Goal: Task Accomplishment & Management: Manage account settings

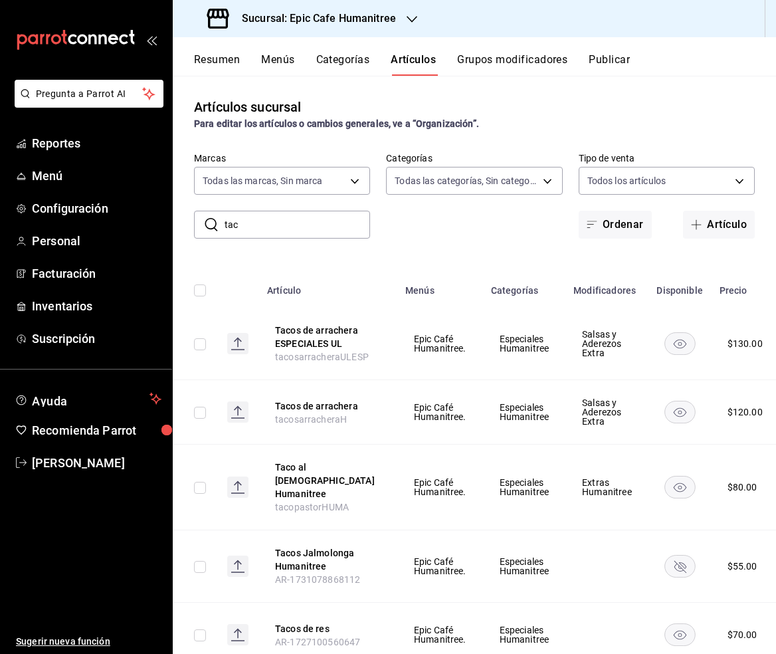
click at [274, 221] on input "tac" at bounding box center [298, 224] width 146 height 27
drag, startPoint x: 262, startPoint y: 225, endPoint x: 218, endPoint y: 225, distance: 43.9
click at [218, 225] on div "​ tac ​" at bounding box center [282, 225] width 176 height 28
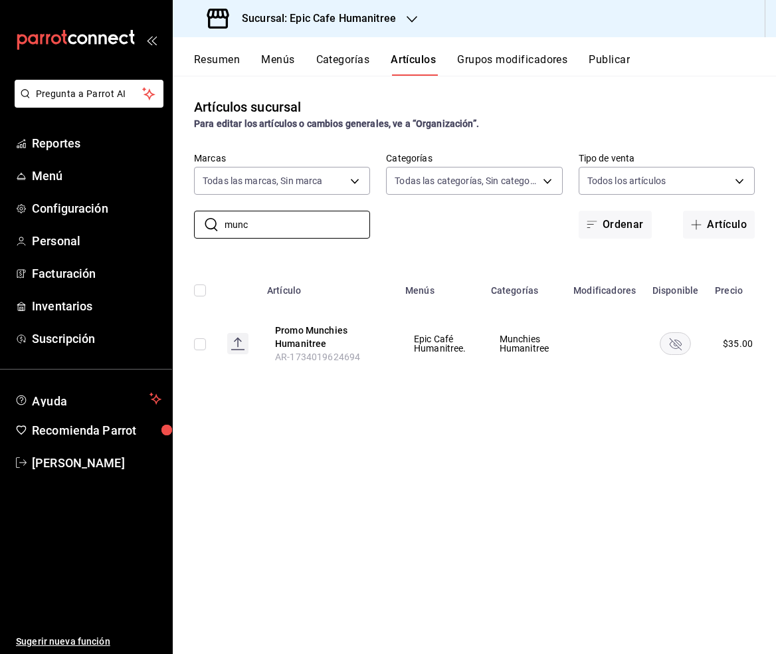
scroll to position [0, 41]
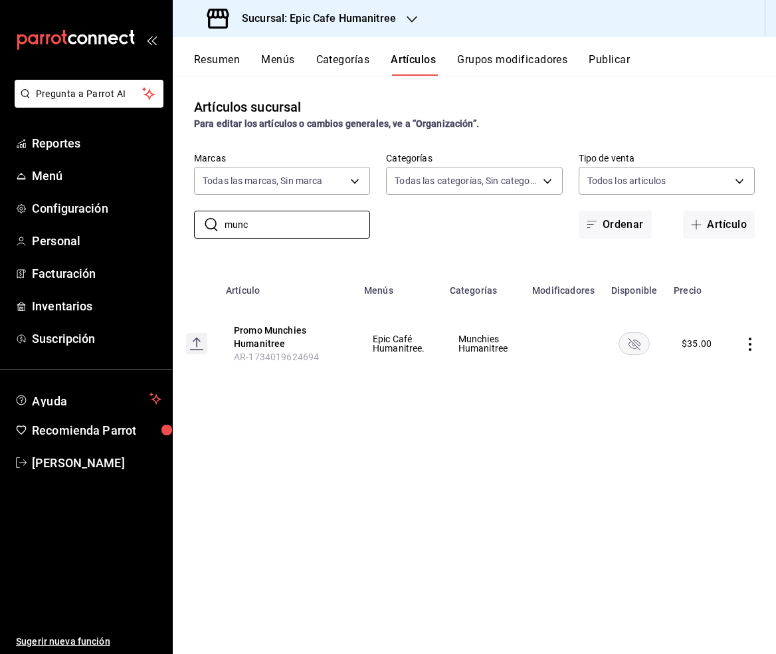
type input "munc"
click at [747, 340] on icon "actions" at bounding box center [750, 344] width 13 height 13
click at [699, 366] on li "Editar" at bounding box center [697, 374] width 80 height 27
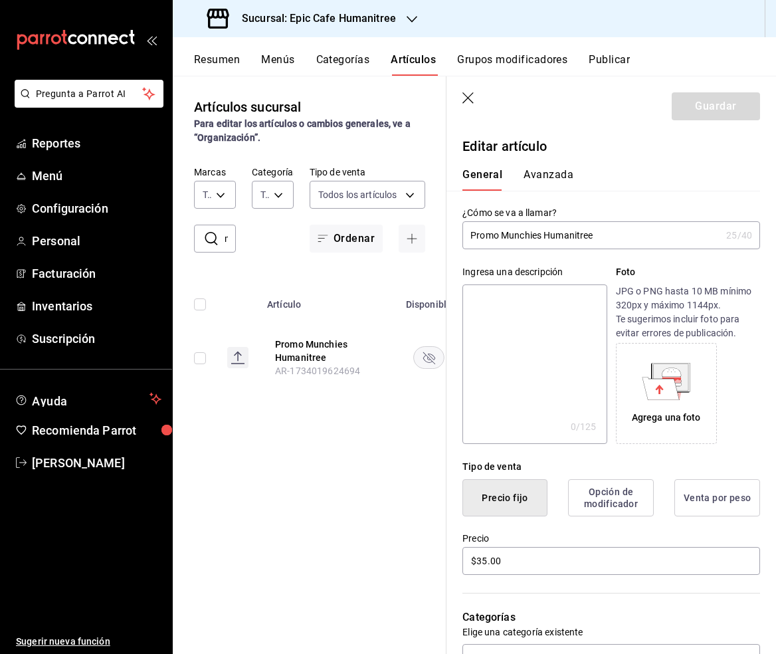
click at [503, 235] on input "Promo Munchies Humanitree" at bounding box center [591, 235] width 258 height 27
drag, startPoint x: 565, startPoint y: 236, endPoint x: 508, endPoint y: 237, distance: 56.5
click at [508, 237] on input "Munchie Humanitree" at bounding box center [591, 235] width 258 height 27
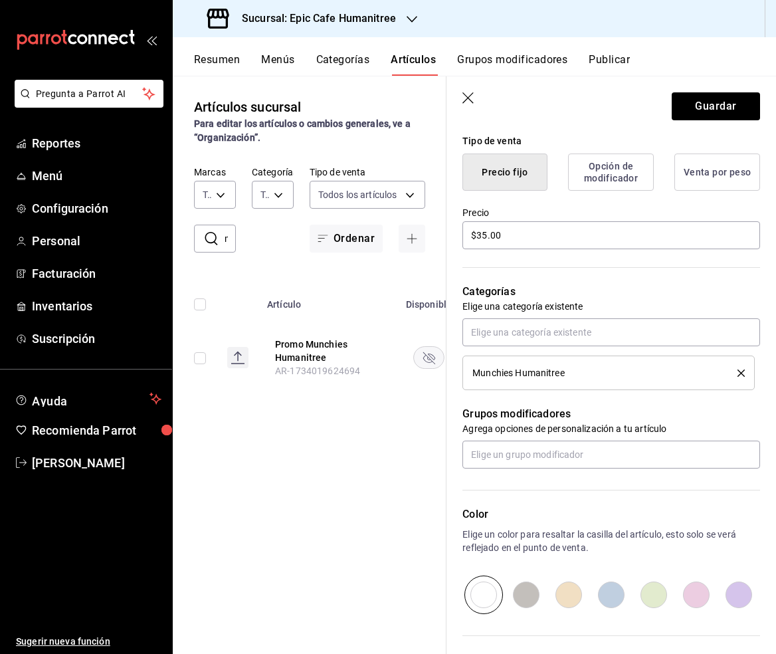
scroll to position [451, 0]
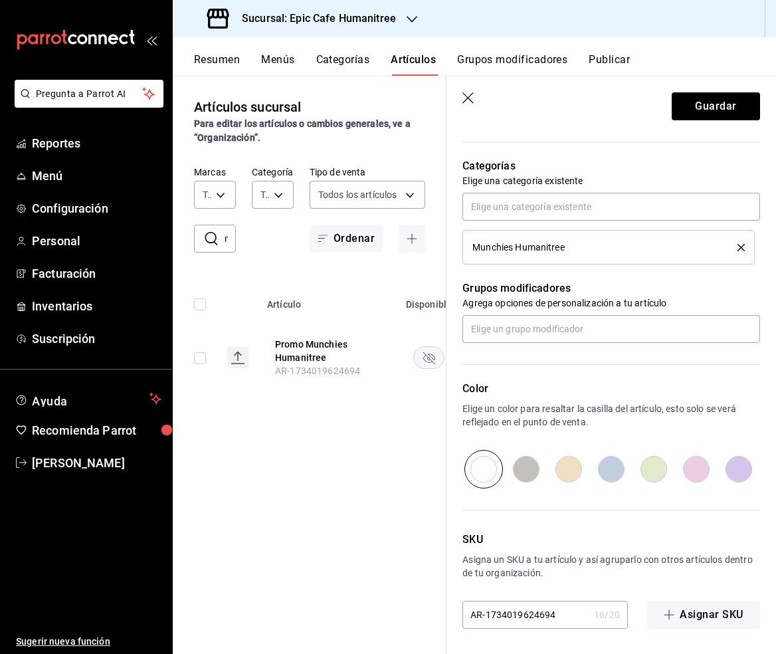
type input "Munchie de Temporada Humanitree"
drag, startPoint x: 556, startPoint y: 617, endPoint x: 451, endPoint y: 615, distance: 105.0
click at [451, 615] on div "SKU Asigna un SKU a tu artículo y así agruparlo con otros artículos dentro de t…" at bounding box center [604, 558] width 314 height 140
click at [713, 123] on header "Guardar" at bounding box center [612, 103] width 330 height 54
click at [713, 113] on button "Guardar" at bounding box center [716, 106] width 88 height 28
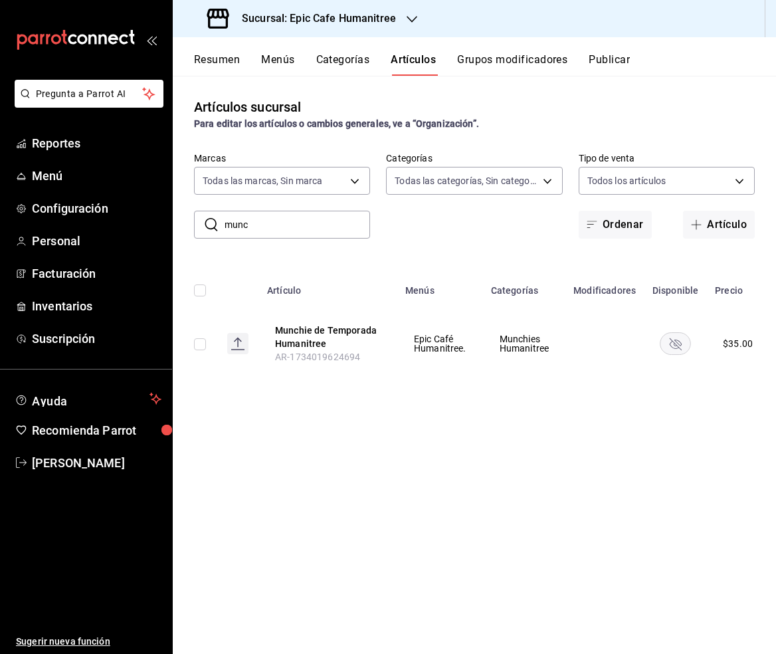
drag, startPoint x: 270, startPoint y: 236, endPoint x: 216, endPoint y: 224, distance: 55.1
click at [216, 224] on div "​ munc ​" at bounding box center [282, 225] width 176 height 28
type input "f"
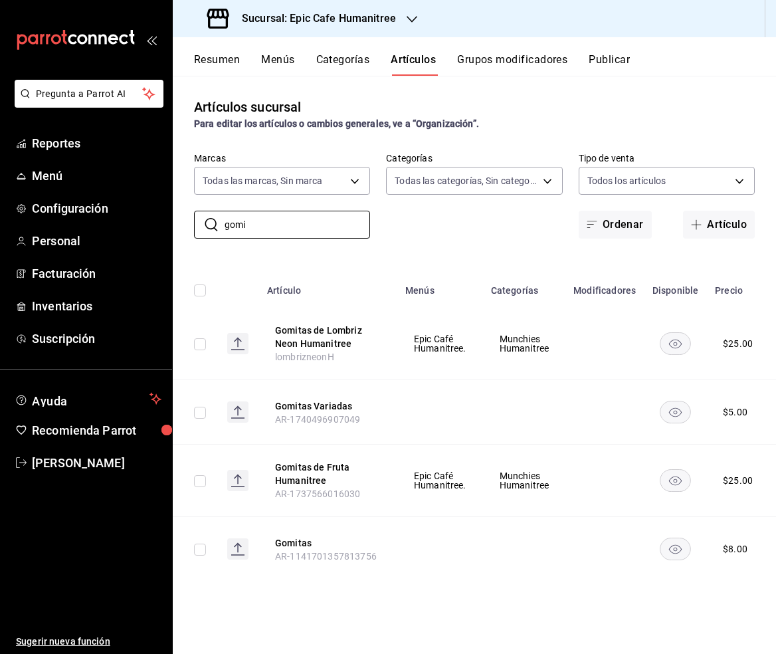
type input "gomi"
click at [488, 65] on button "Grupos modificadores" at bounding box center [512, 64] width 110 height 23
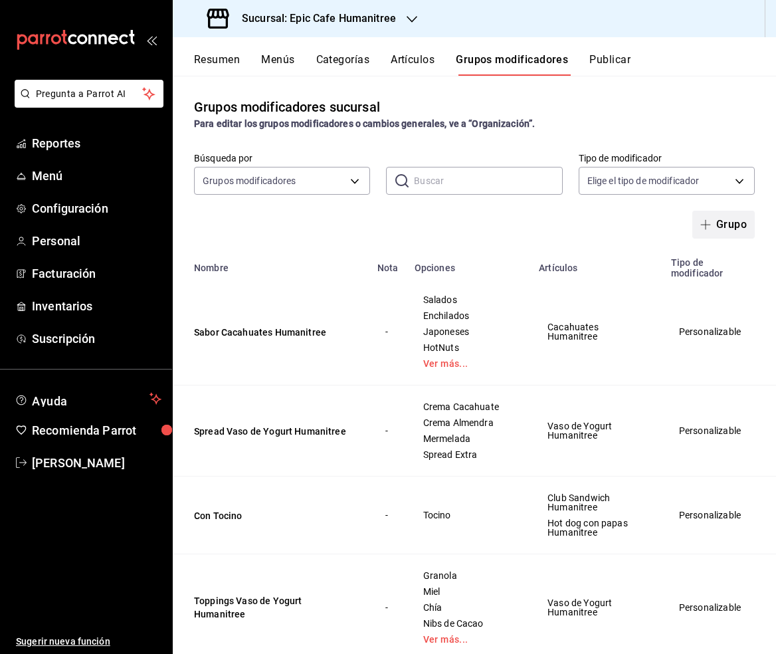
click at [730, 232] on button "Grupo" at bounding box center [723, 225] width 62 height 28
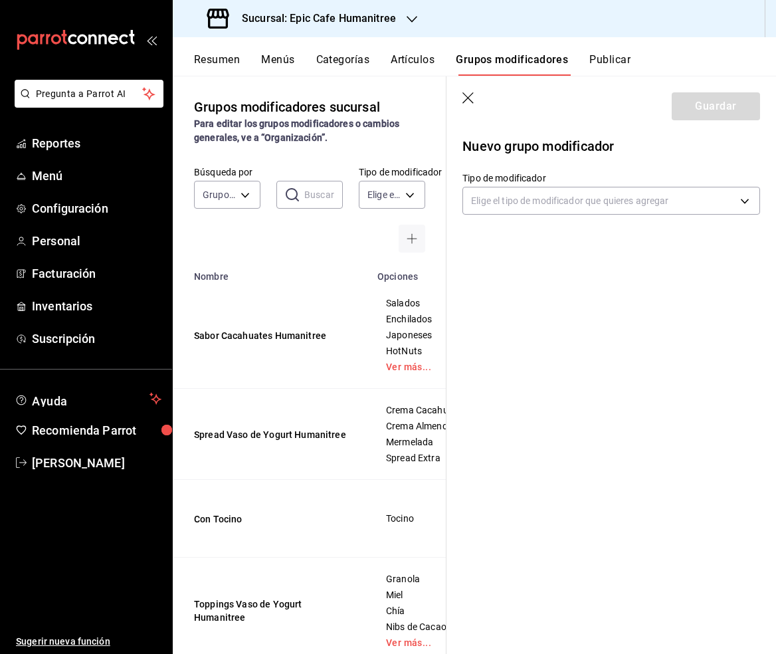
click at [465, 102] on icon "button" at bounding box center [468, 98] width 13 height 13
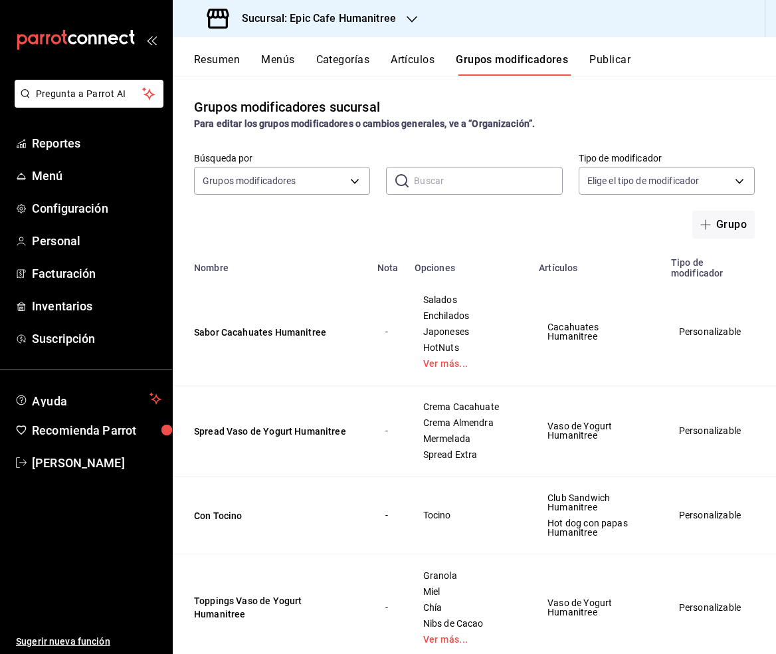
click at [773, 330] on icon "actions" at bounding box center [779, 332] width 13 height 13
click at [711, 383] on span "Duplicar" at bounding box center [708, 390] width 35 height 14
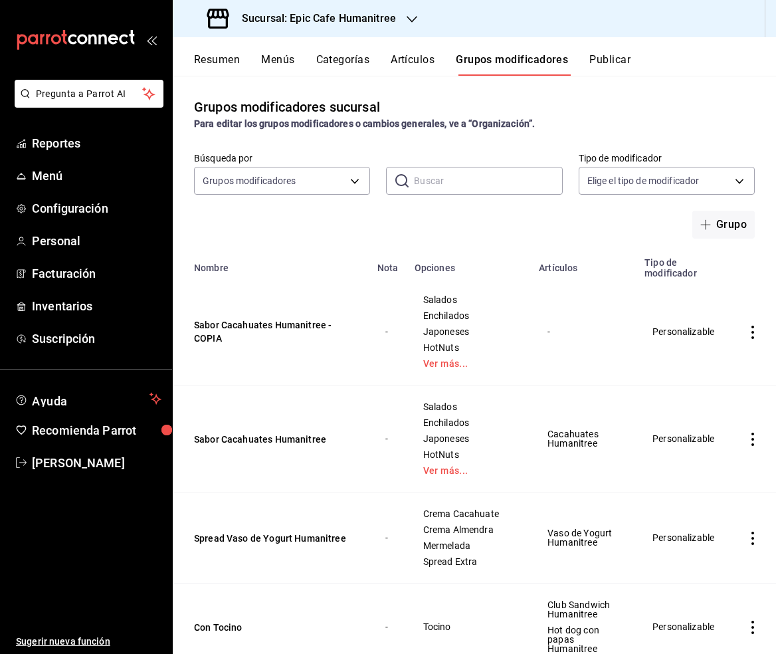
scroll to position [33, 0]
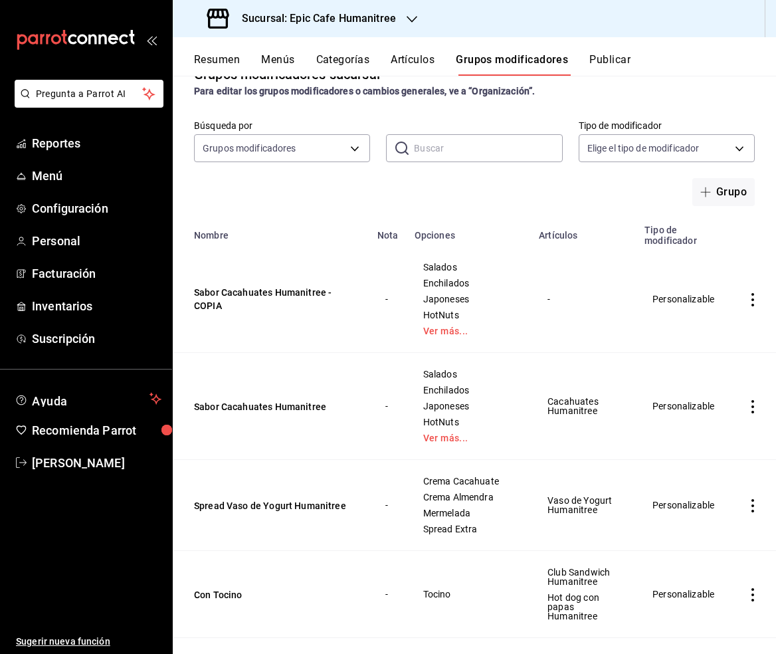
click at [746, 302] on icon "actions" at bounding box center [752, 299] width 13 height 13
click at [714, 324] on span "Editar" at bounding box center [708, 330] width 35 height 14
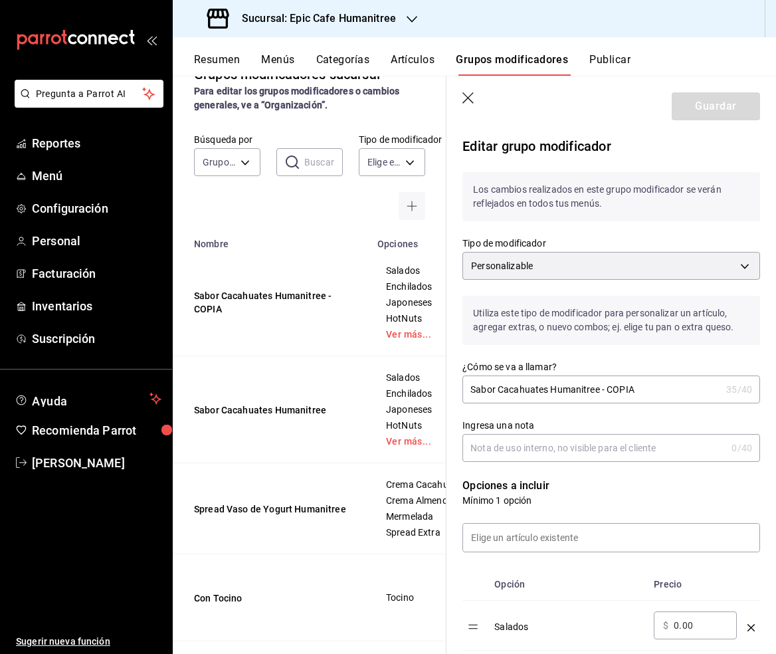
drag, startPoint x: 644, startPoint y: 387, endPoint x: 500, endPoint y: 392, distance: 144.3
click at [500, 392] on input "Sabor Cacahuates Humanitree - COPIA" at bounding box center [591, 389] width 258 height 27
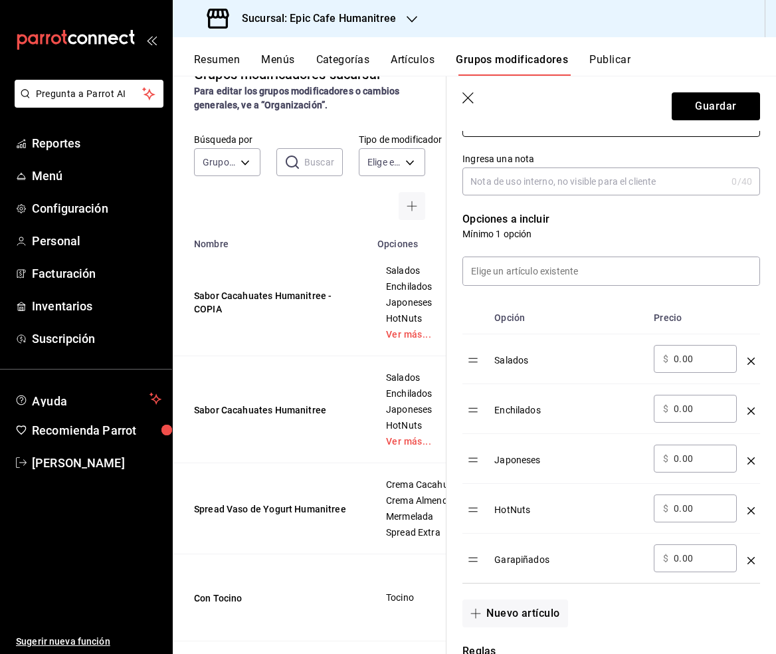
scroll to position [302, 0]
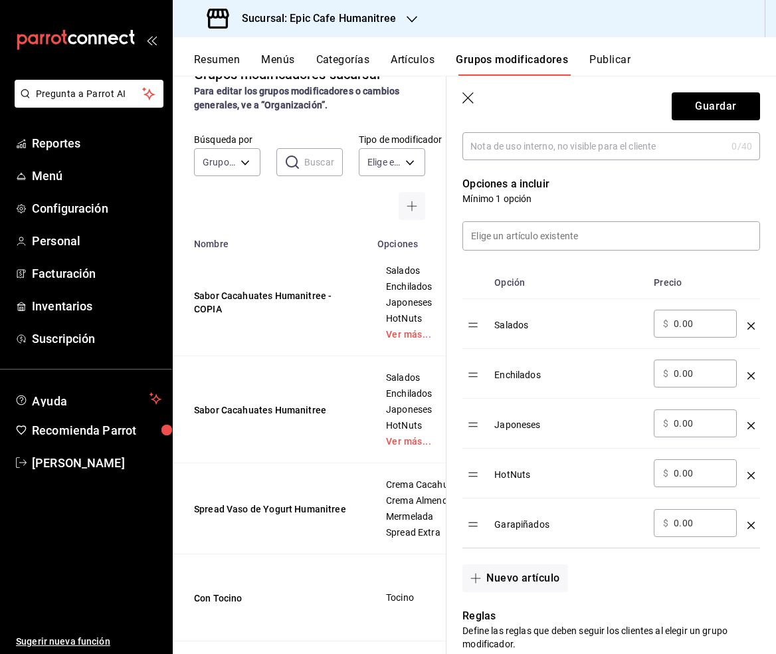
type input "[PERSON_NAME] UL"
click at [748, 324] on icon "optionsTable" at bounding box center [751, 325] width 7 height 7
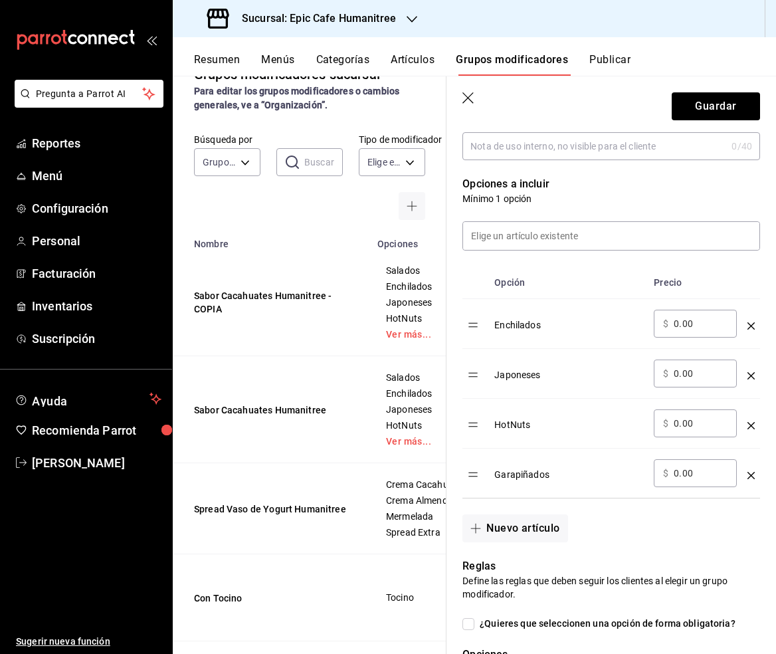
click at [748, 324] on icon "optionsTable" at bounding box center [751, 325] width 7 height 7
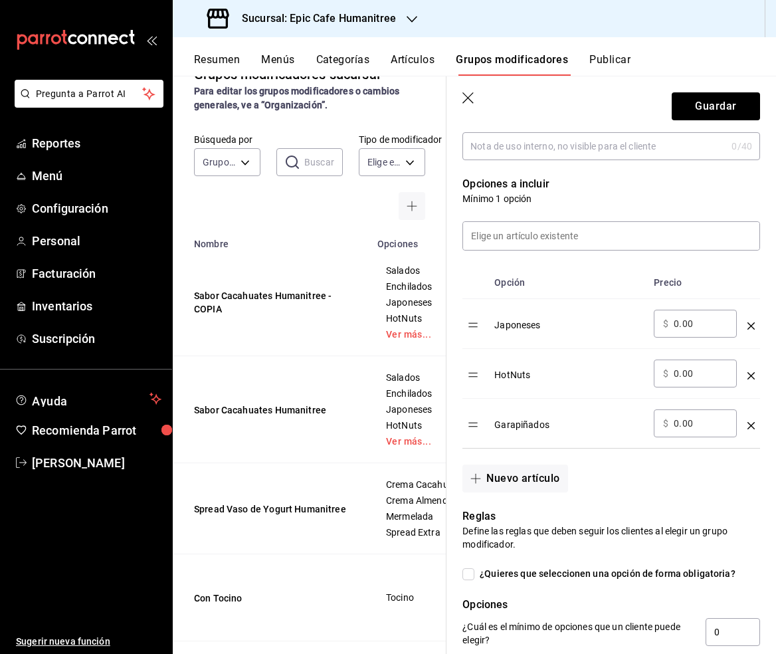
click at [748, 324] on icon "optionsTable" at bounding box center [751, 325] width 7 height 7
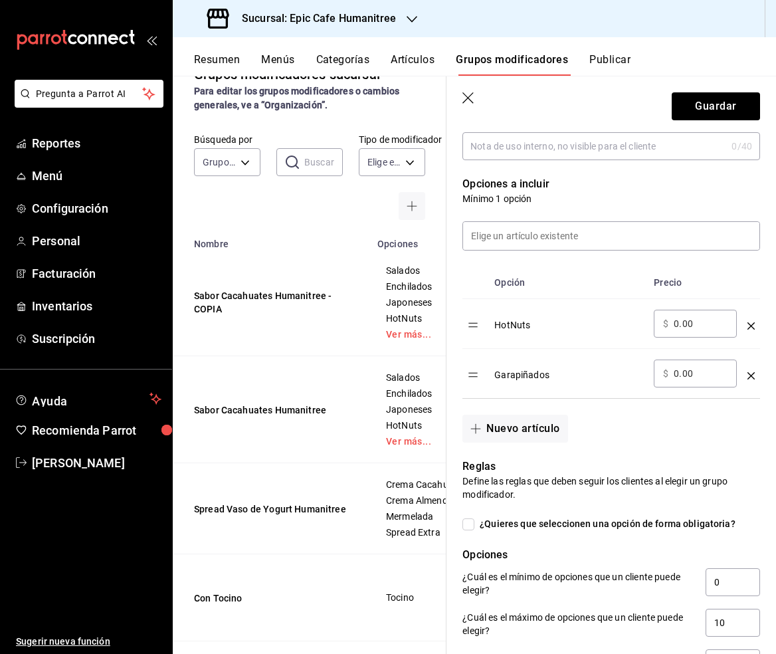
click at [748, 324] on icon "optionsTable" at bounding box center [751, 325] width 7 height 7
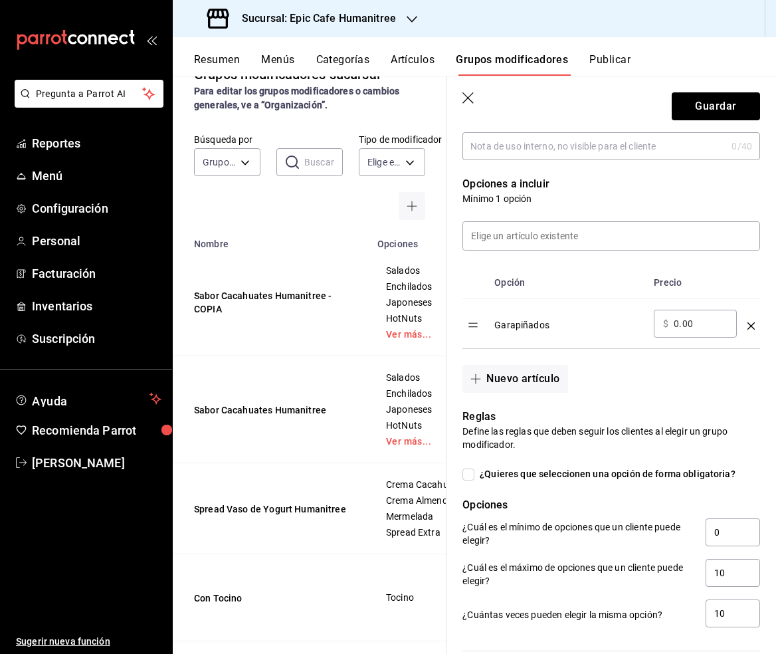
click at [748, 324] on icon "optionsTable" at bounding box center [751, 325] width 7 height 7
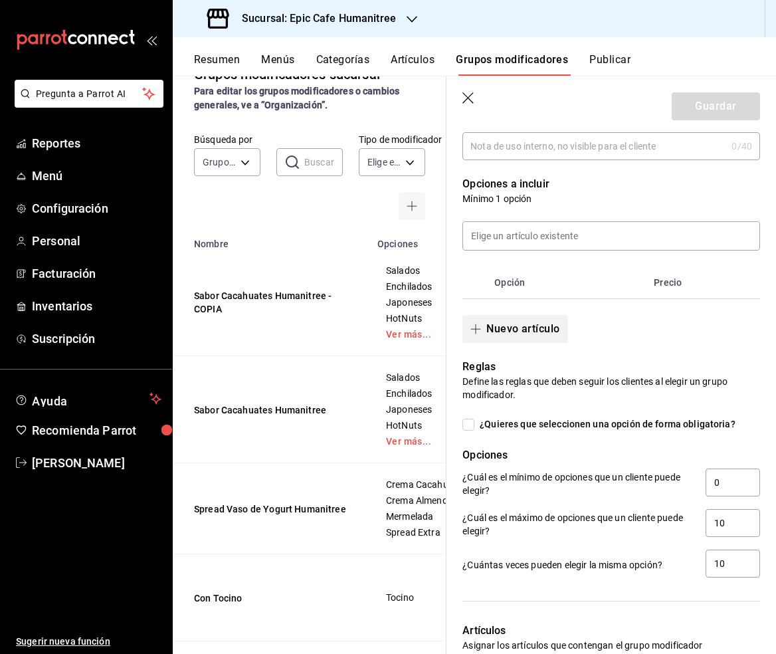
click at [549, 325] on button "Nuevo artículo" at bounding box center [514, 329] width 105 height 28
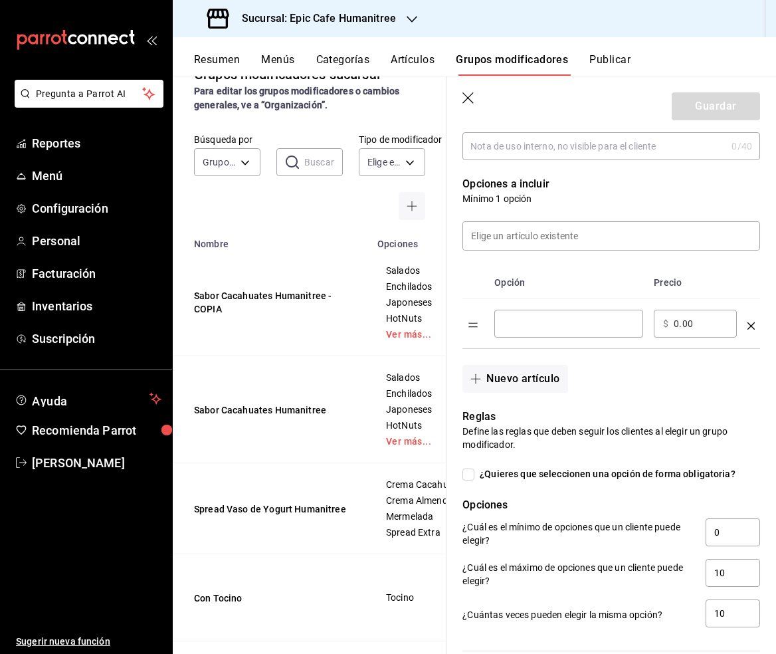
click at [526, 323] on input "optionsTable" at bounding box center [569, 323] width 130 height 13
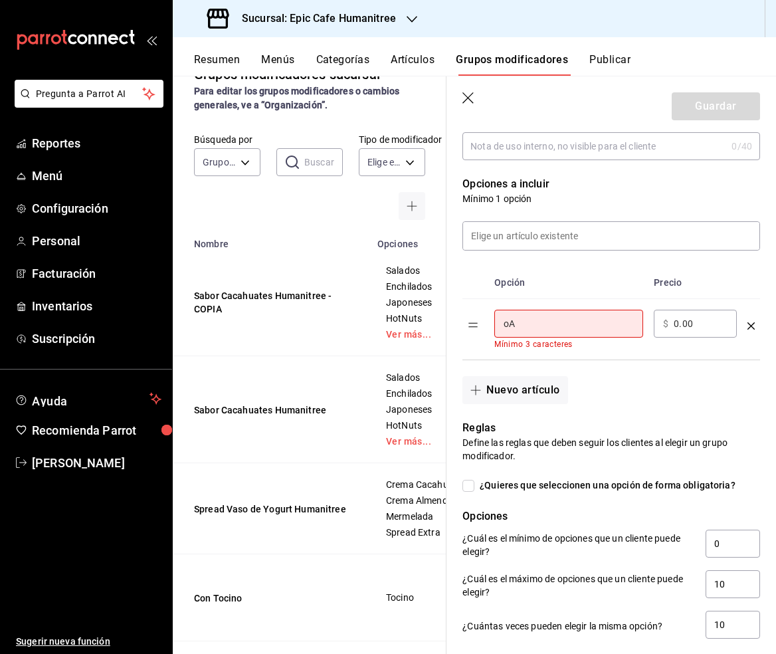
type input "o"
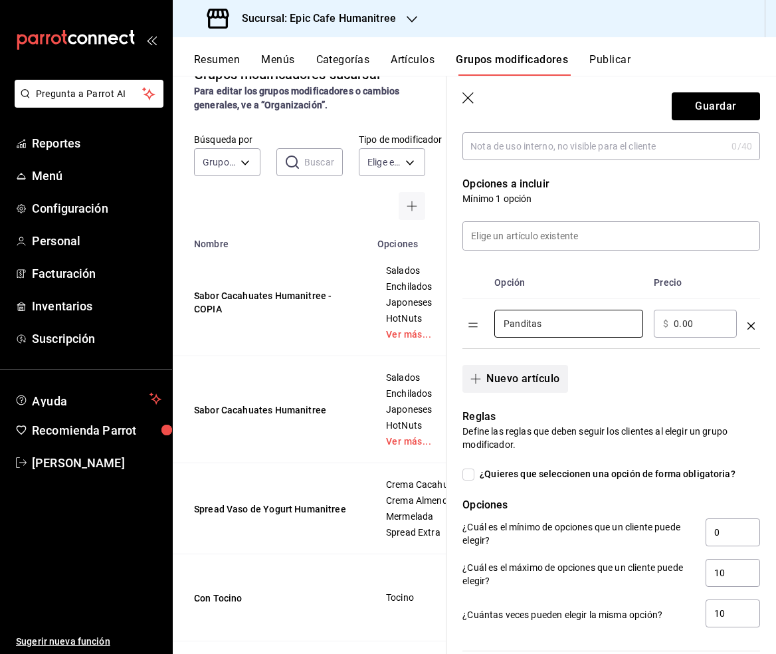
type input "Panditas"
click at [492, 375] on button "Nuevo artículo" at bounding box center [514, 379] width 105 height 28
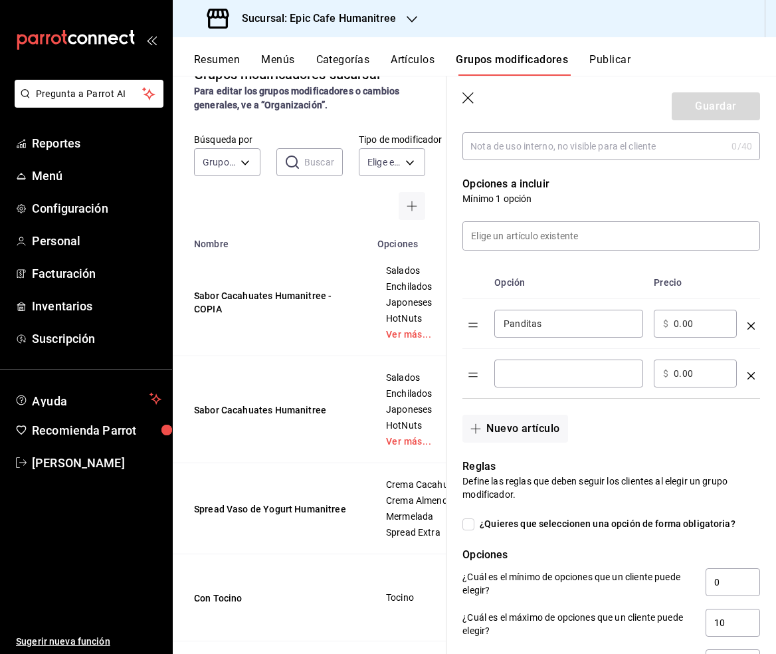
click at [522, 374] on input "optionsTable" at bounding box center [569, 373] width 130 height 13
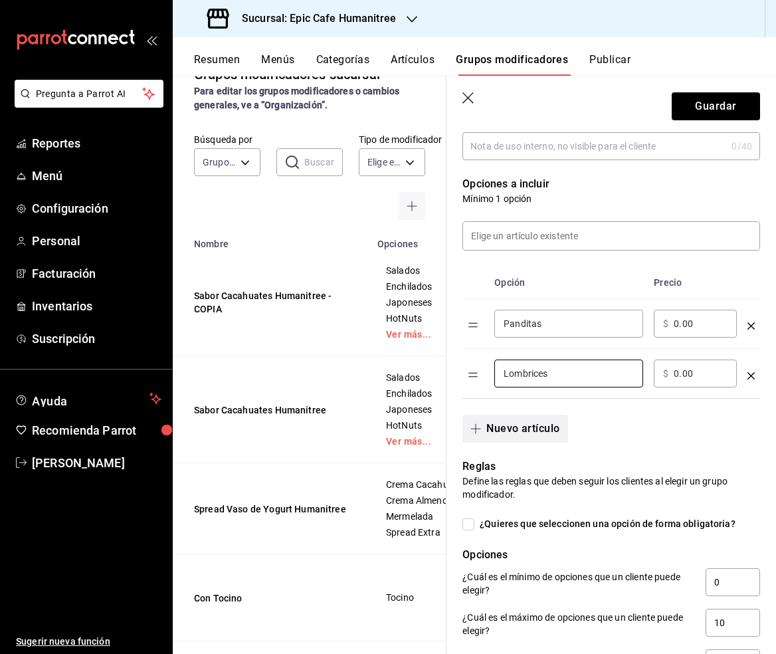
type input "Lombrices"
click at [527, 421] on button "Nuevo artículo" at bounding box center [514, 429] width 105 height 28
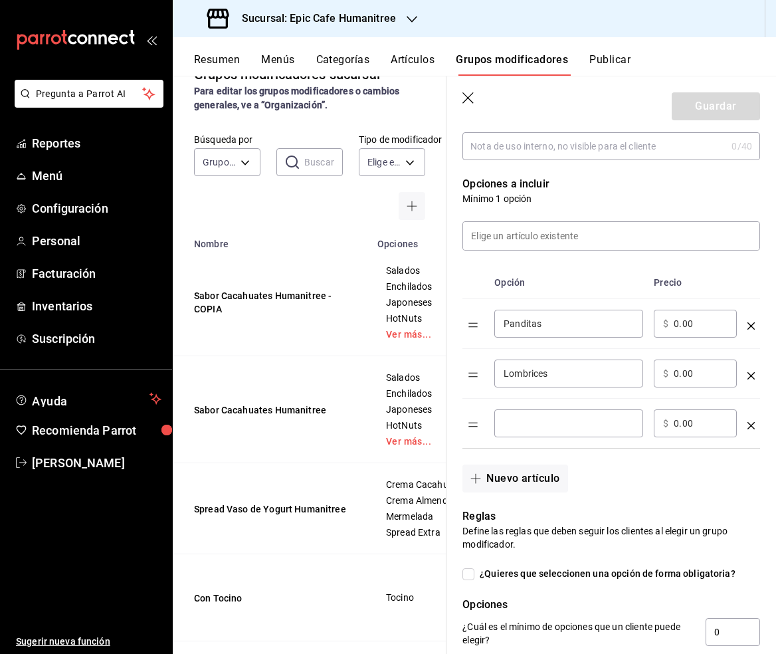
click at [516, 419] on input "optionsTable" at bounding box center [569, 423] width 130 height 13
type input "Frutitas"
click at [512, 476] on button "Nuevo artículo" at bounding box center [514, 478] width 105 height 28
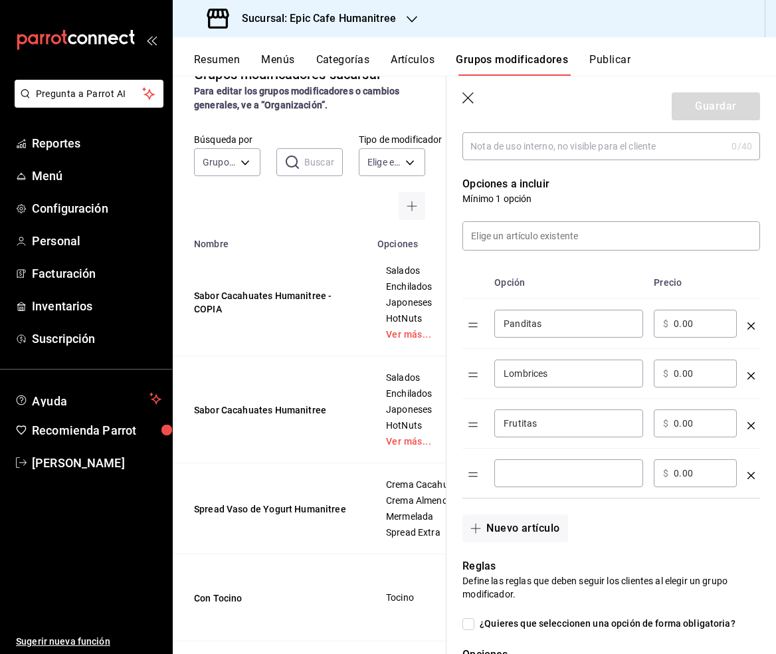
click at [544, 473] on input "optionsTable" at bounding box center [569, 472] width 130 height 13
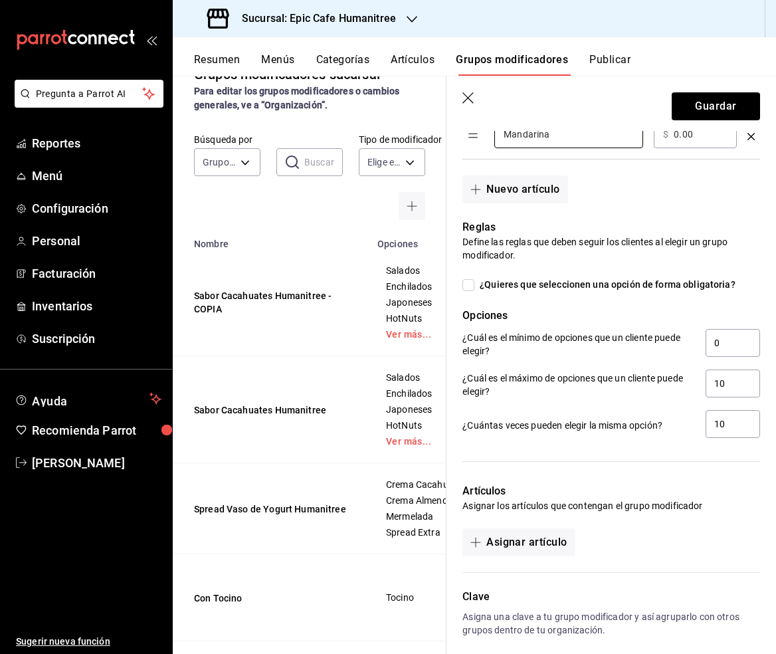
scroll to position [698, 0]
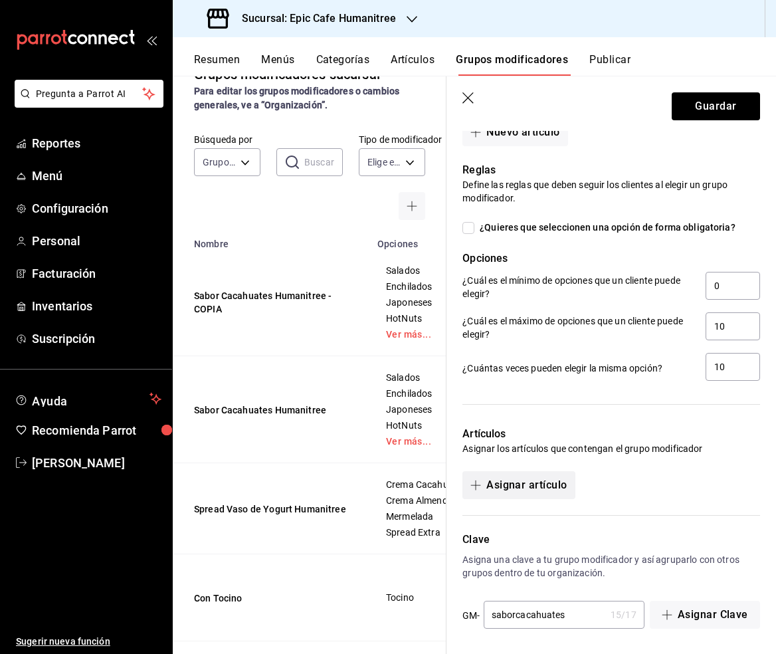
type input "Mandarina"
click at [534, 488] on button "Asignar artículo" at bounding box center [518, 485] width 112 height 28
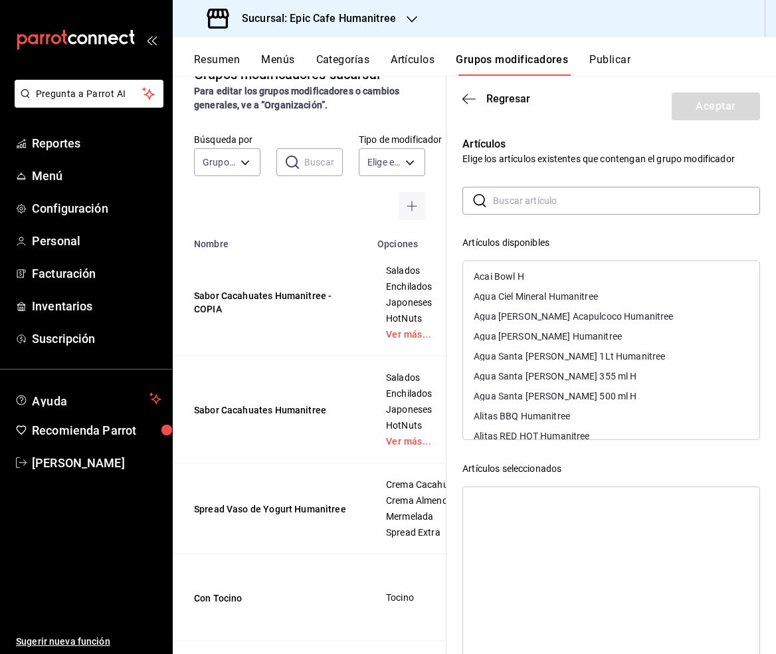
click at [551, 192] on input "text" at bounding box center [626, 200] width 267 height 27
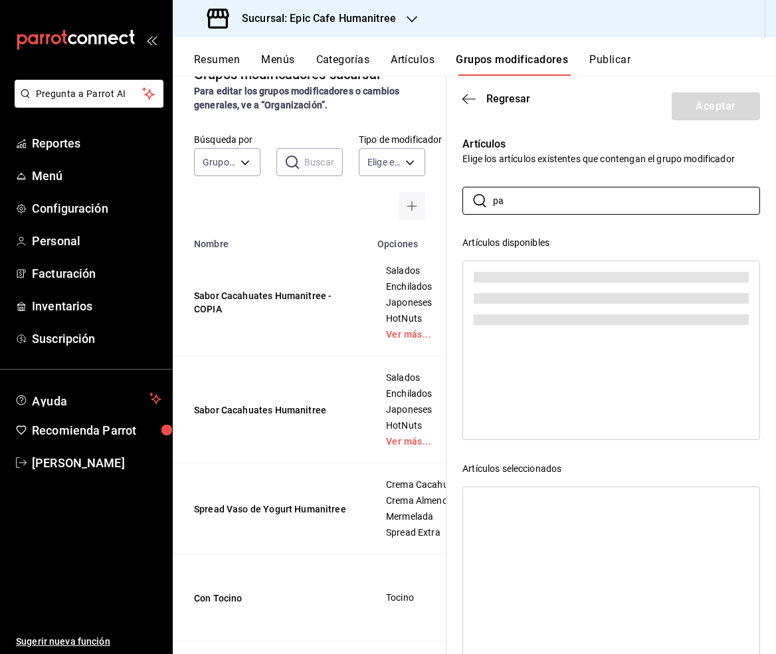
type input "p"
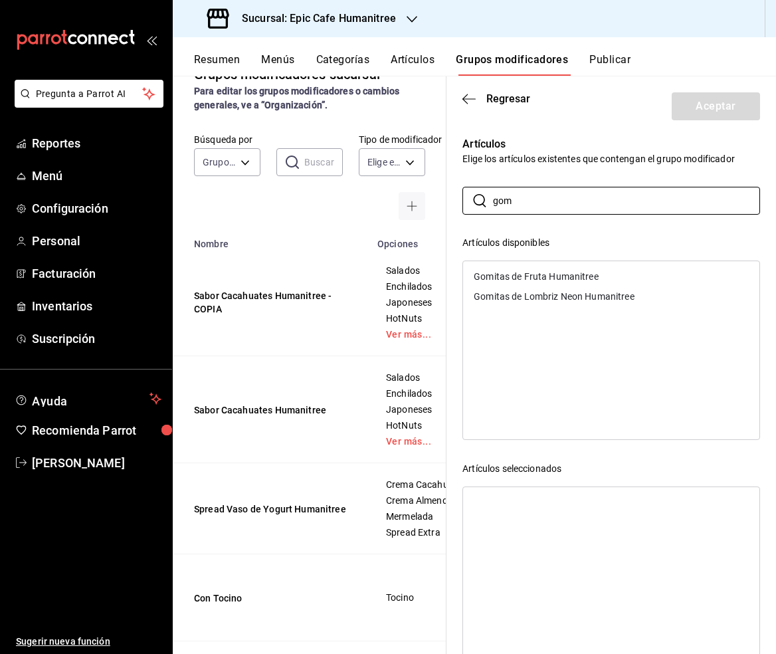
type input "gom"
click at [585, 279] on div "Gomitas de Fruta Humanitree" at bounding box center [536, 276] width 125 height 9
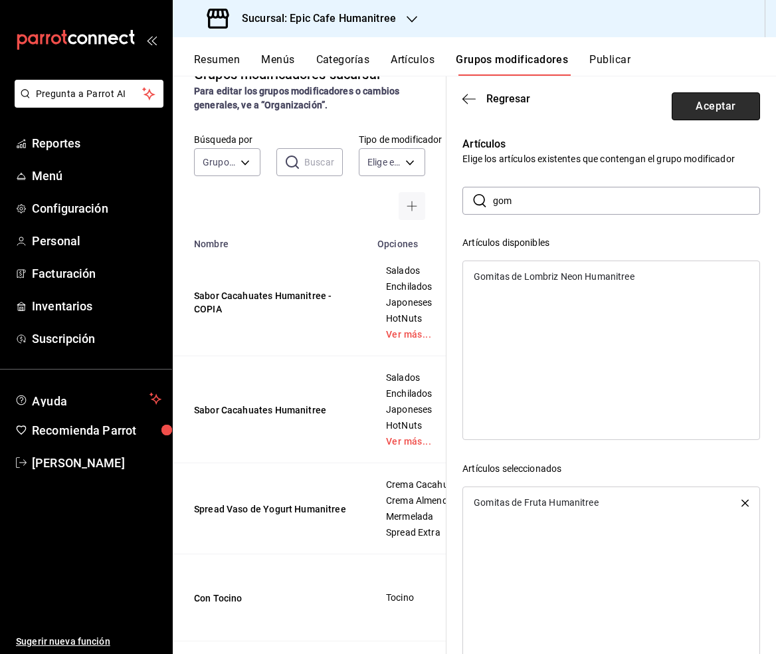
click at [703, 102] on button "Aceptar" at bounding box center [716, 106] width 88 height 28
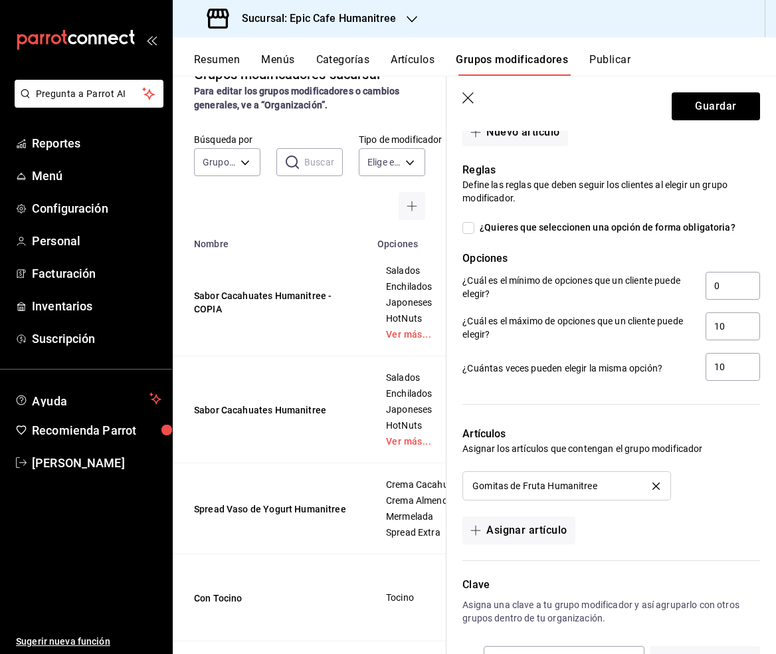
scroll to position [743, 0]
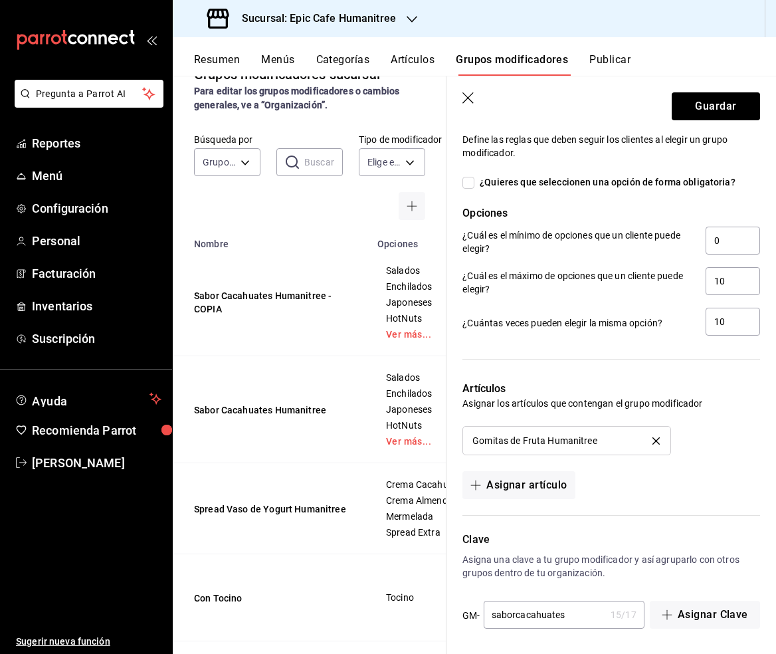
drag, startPoint x: 575, startPoint y: 613, endPoint x: 516, endPoint y: 613, distance: 59.1
click at [516, 613] on input "saborcacahuates" at bounding box center [545, 614] width 122 height 27
type input "saborgomitas"
click at [710, 102] on button "Guardar" at bounding box center [716, 106] width 88 height 28
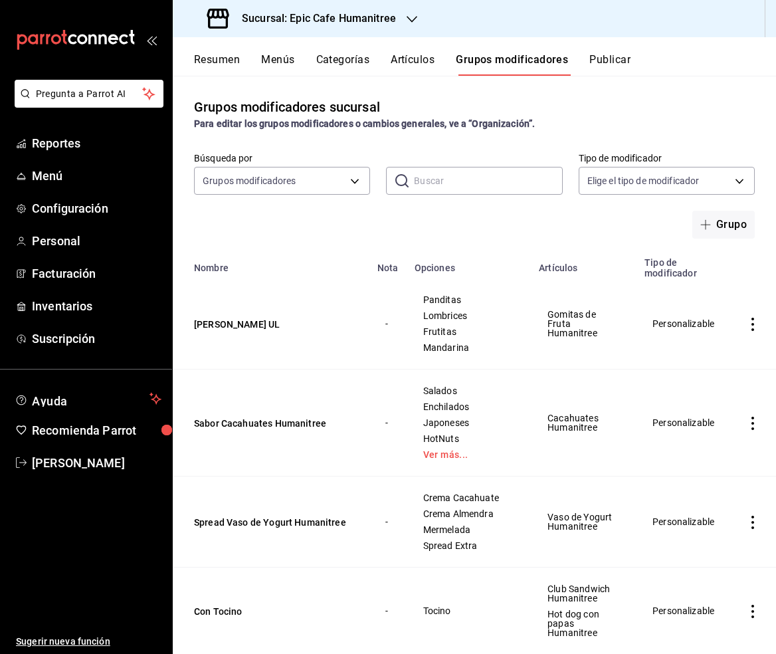
click at [422, 67] on button "Artículos" at bounding box center [413, 64] width 44 height 23
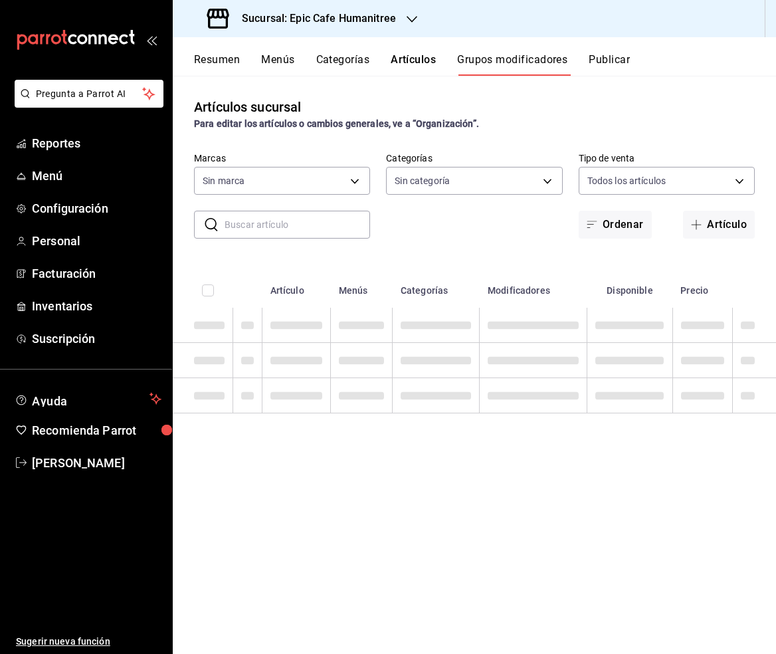
type input "e2a6dcd0-c09b-4f39-b209-5f97019748a2,3f18ad05-55ab-44ea-8b53-c1c2b2db6cb9"
type input "9fab54cc-32ee-4335-a8af-fa557cca6bda,8f498dc2-059d-4a00-9e0e-d85adaa23bc2,0d7a3…"
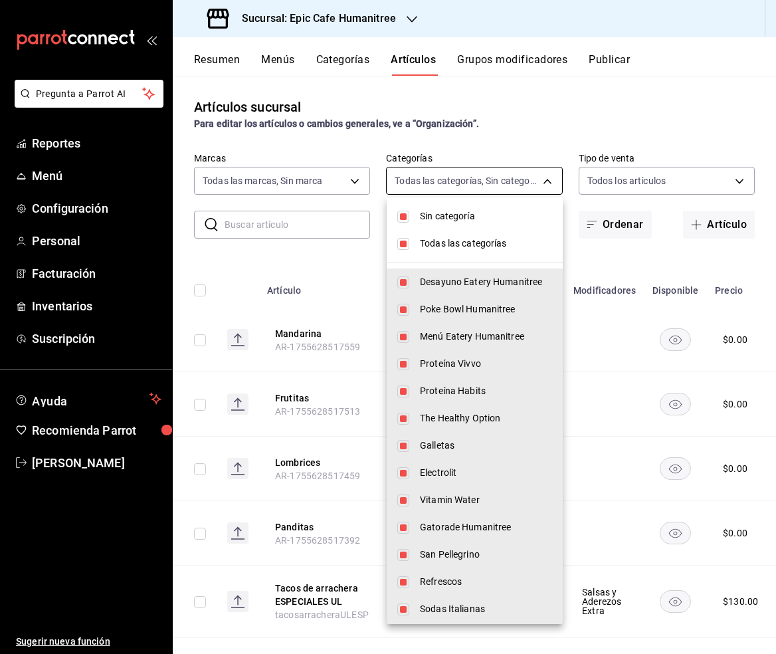
click at [547, 184] on body "Pregunta a Parrot AI Reportes Menú Configuración Personal Facturación Inventari…" at bounding box center [388, 327] width 776 height 654
click at [407, 216] on input "checkbox" at bounding box center [403, 217] width 12 height 12
checkbox input "false"
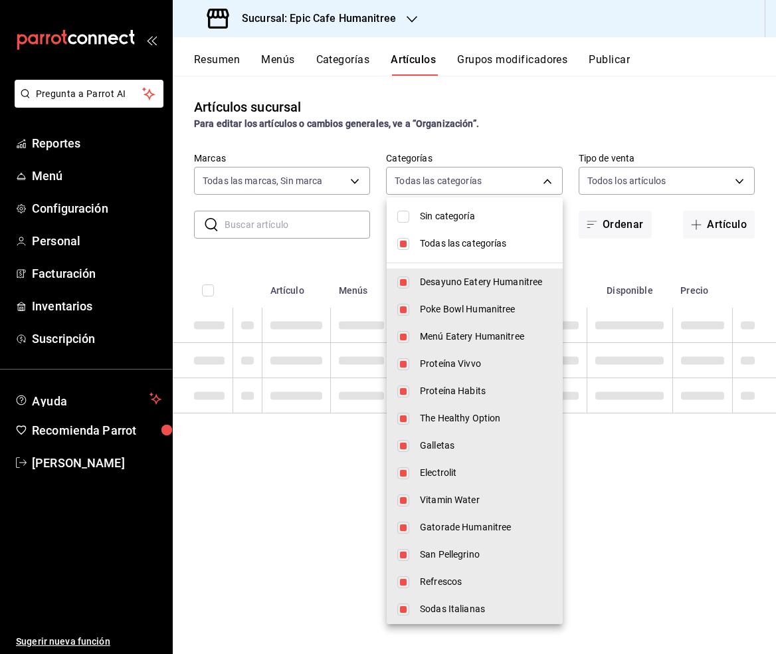
click at [407, 237] on li "Todas las categorías" at bounding box center [475, 243] width 176 height 27
checkbox input "false"
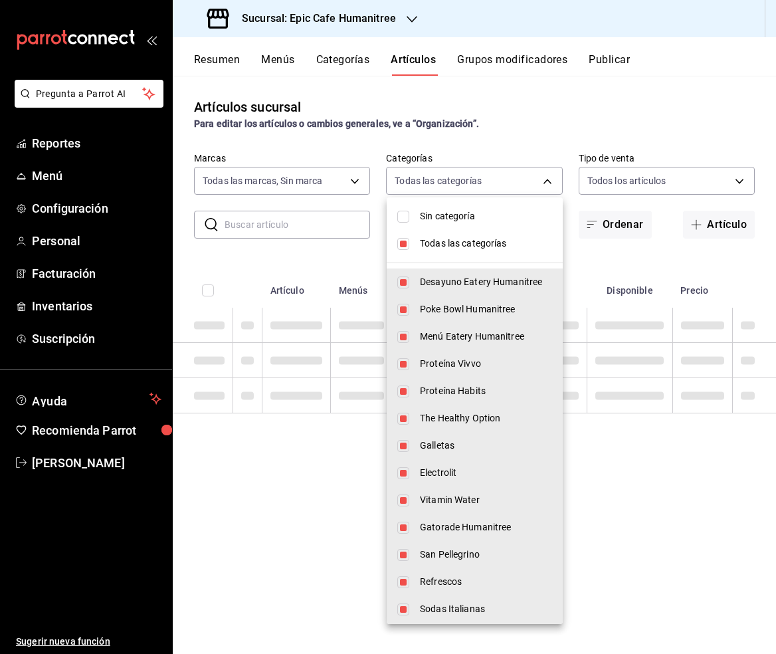
checkbox input "false"
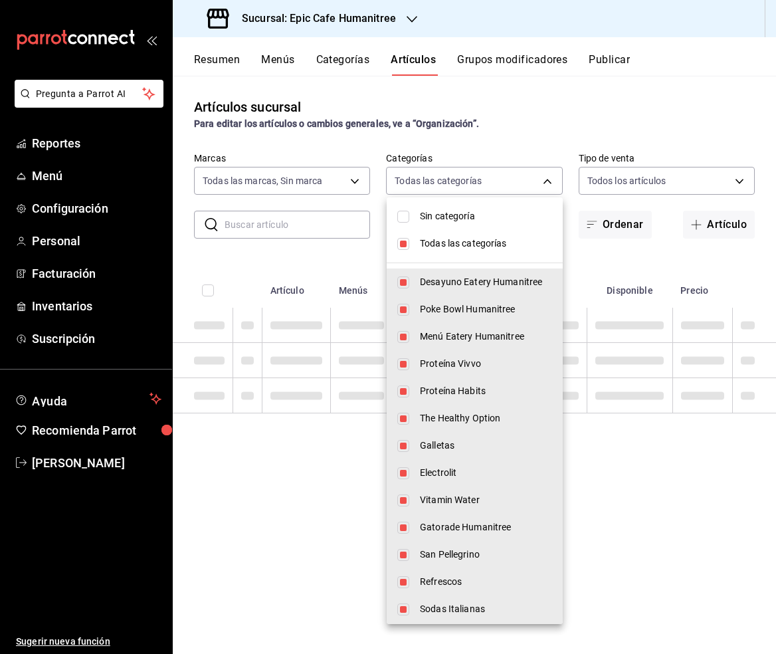
checkbox input "false"
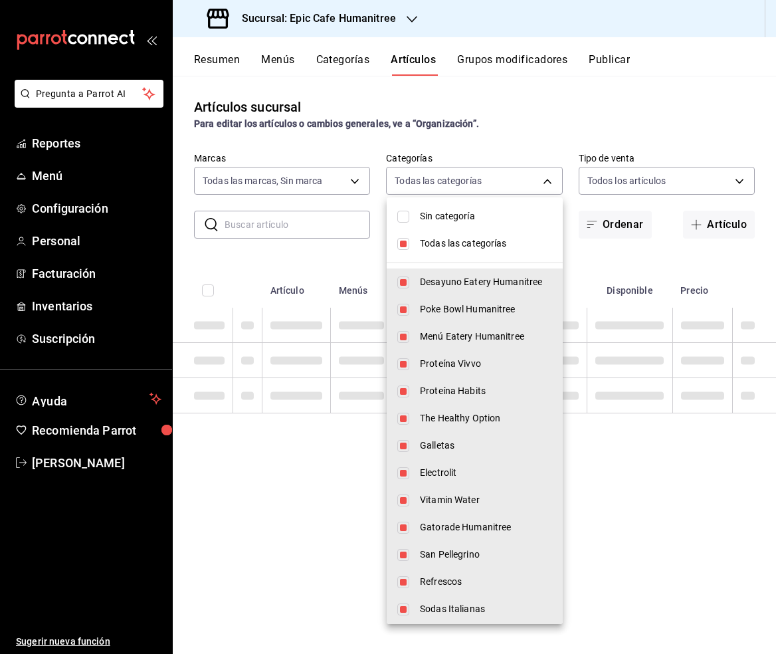
checkbox input "false"
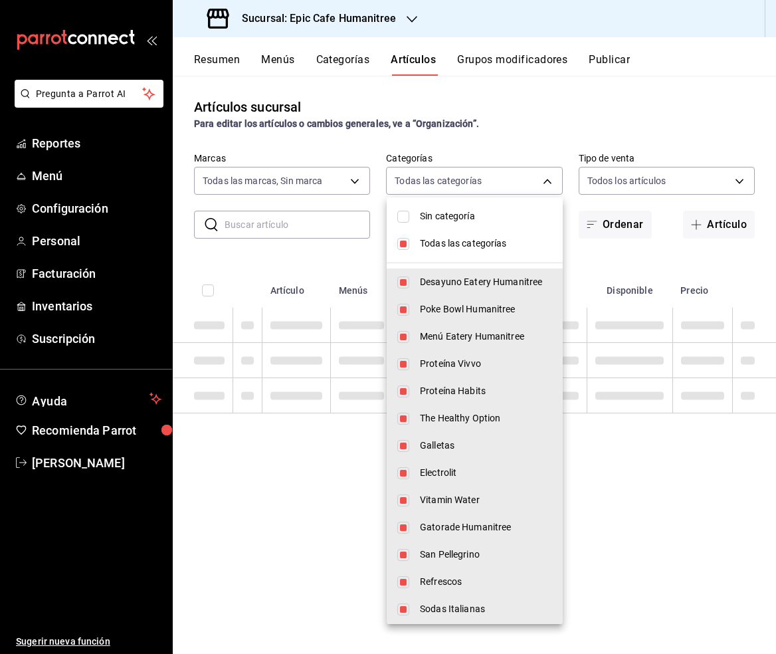
checkbox input "false"
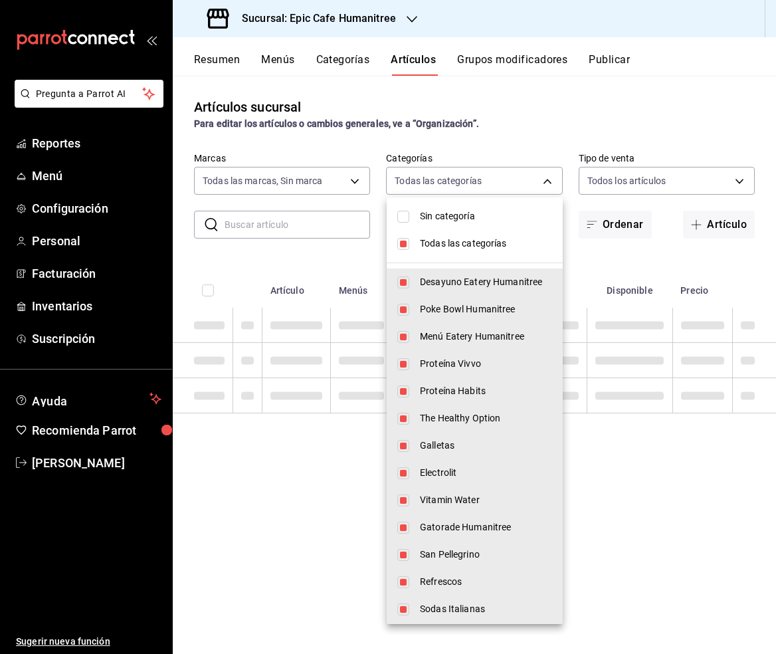
checkbox input "false"
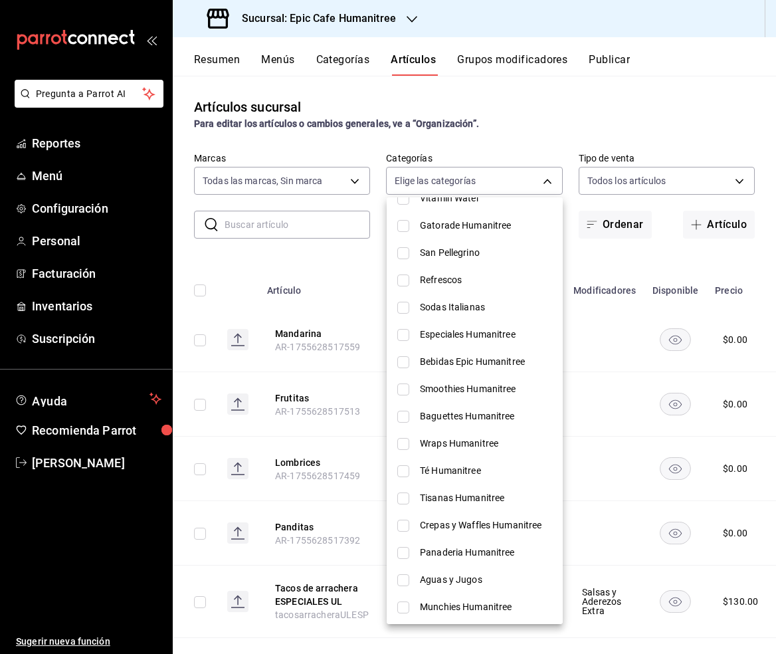
scroll to position [303, 0]
click at [472, 603] on span "Munchies Humanitree" at bounding box center [486, 606] width 132 height 14
type input "619a5604-fb8a-4e7c-bbd3-96bda5c2307d"
checkbox input "true"
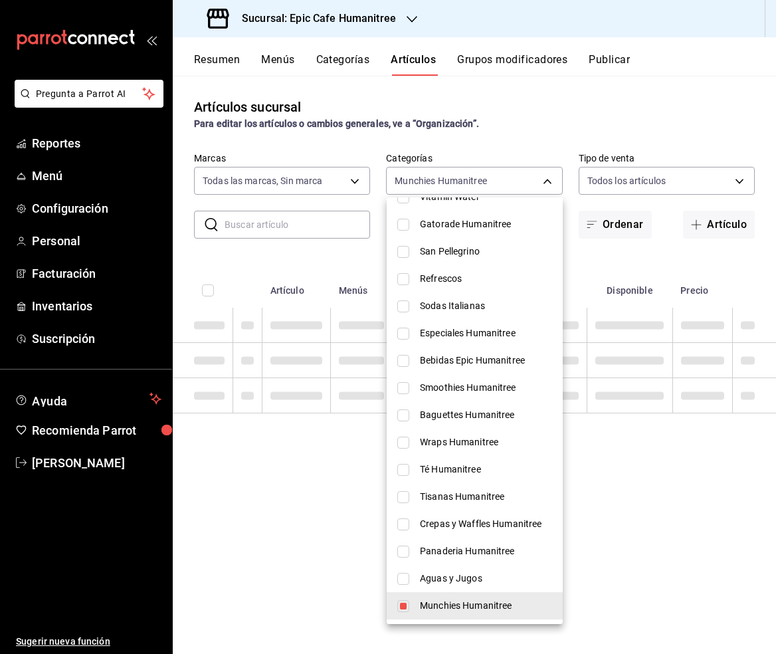
click at [546, 179] on div at bounding box center [388, 327] width 776 height 654
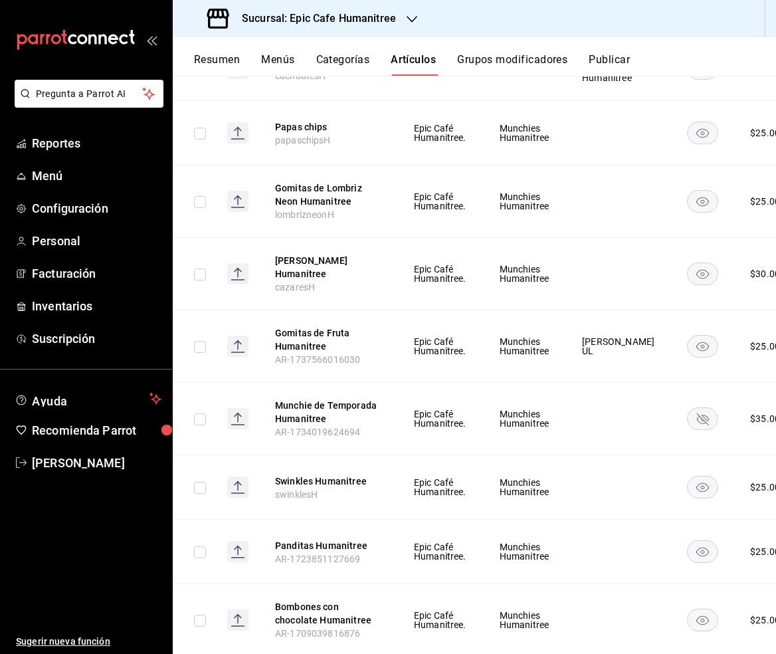
scroll to position [0, 47]
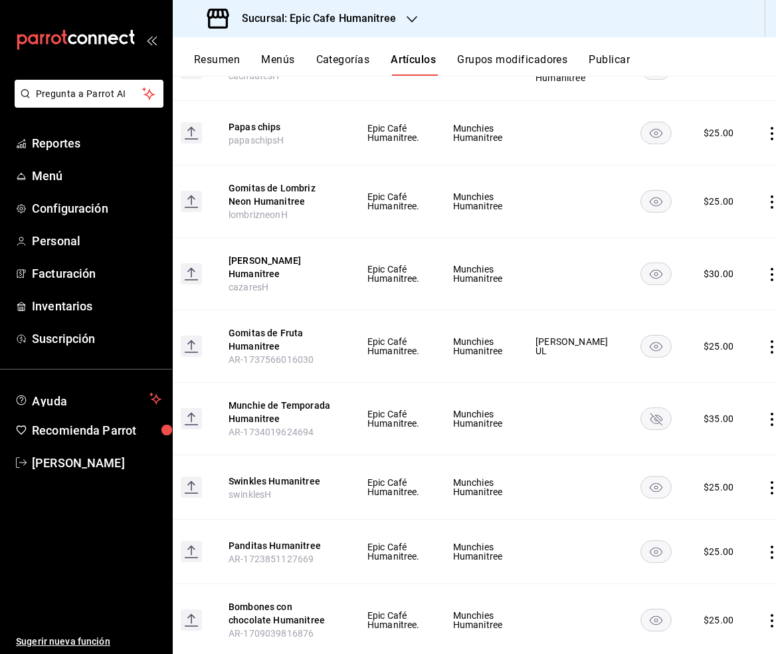
click at [750, 345] on td at bounding box center [775, 346] width 51 height 72
click at [771, 342] on icon "actions" at bounding box center [772, 346] width 3 height 13
click at [714, 361] on span "Editar" at bounding box center [708, 368] width 35 height 14
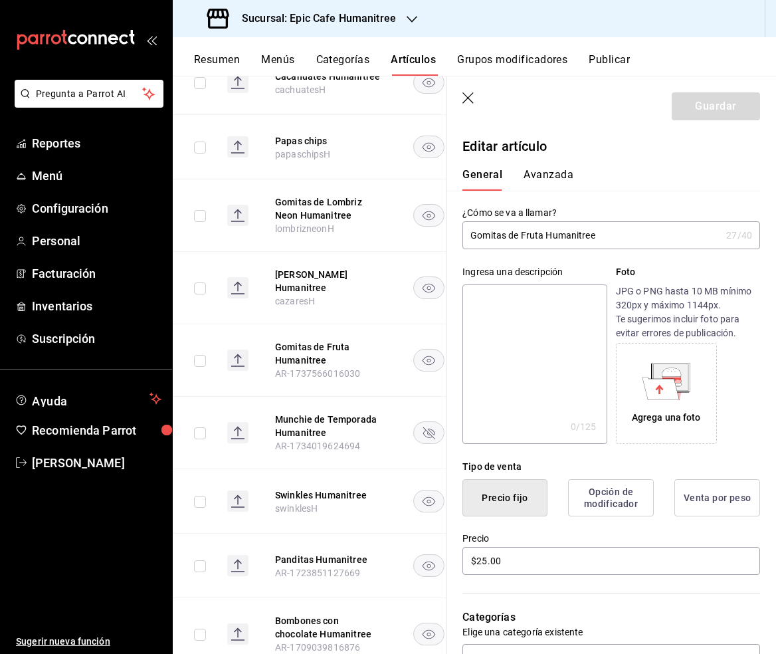
click at [547, 237] on input "Gomitas de Fruta Humanitree" at bounding box center [591, 235] width 258 height 27
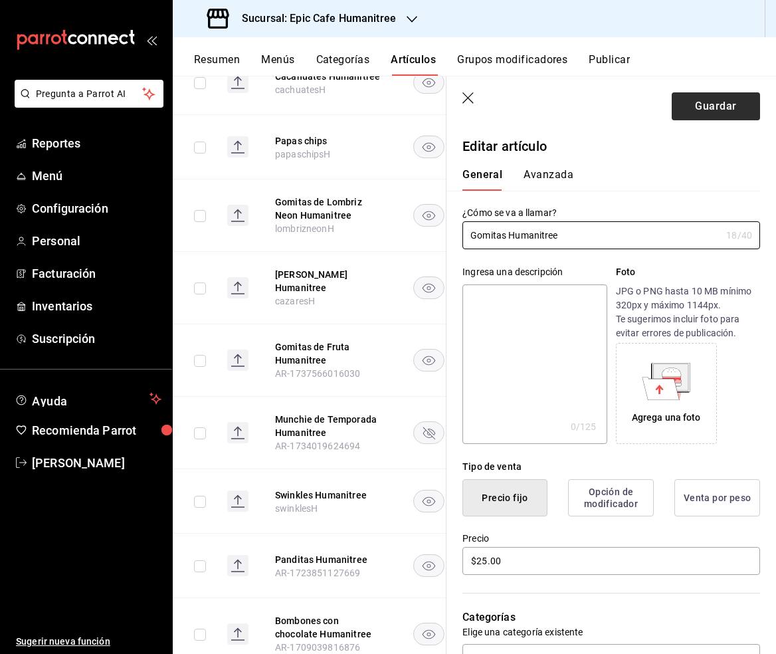
type input "Gomitas Humanitree"
click at [708, 109] on button "Guardar" at bounding box center [716, 106] width 88 height 28
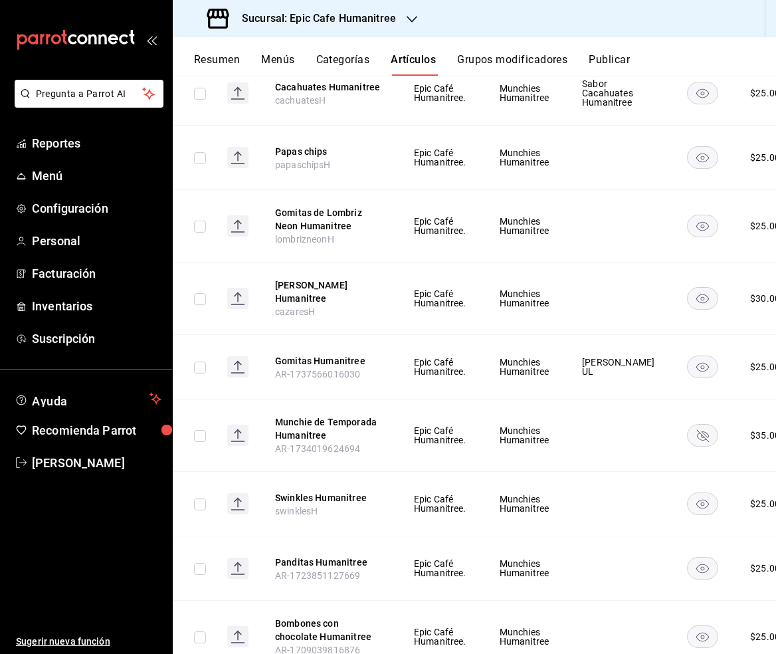
scroll to position [0, 47]
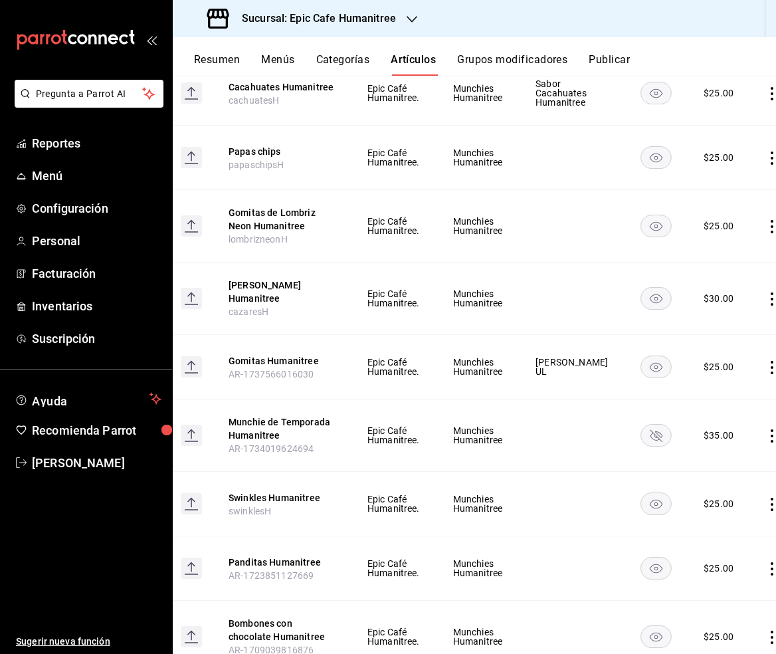
click at [771, 224] on icon "actions" at bounding box center [772, 226] width 3 height 13
click at [716, 310] on span "Eliminar" at bounding box center [708, 310] width 34 height 11
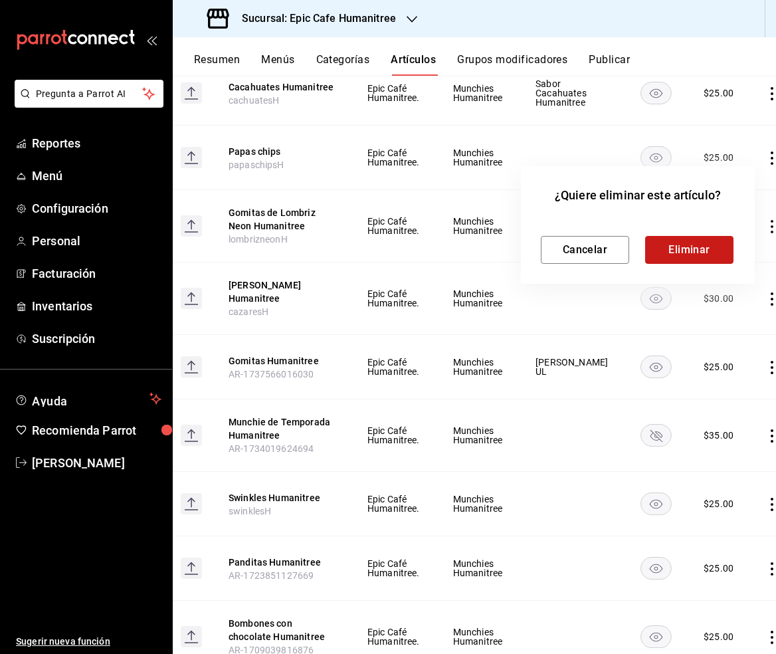
click at [692, 255] on button "Eliminar" at bounding box center [689, 250] width 88 height 28
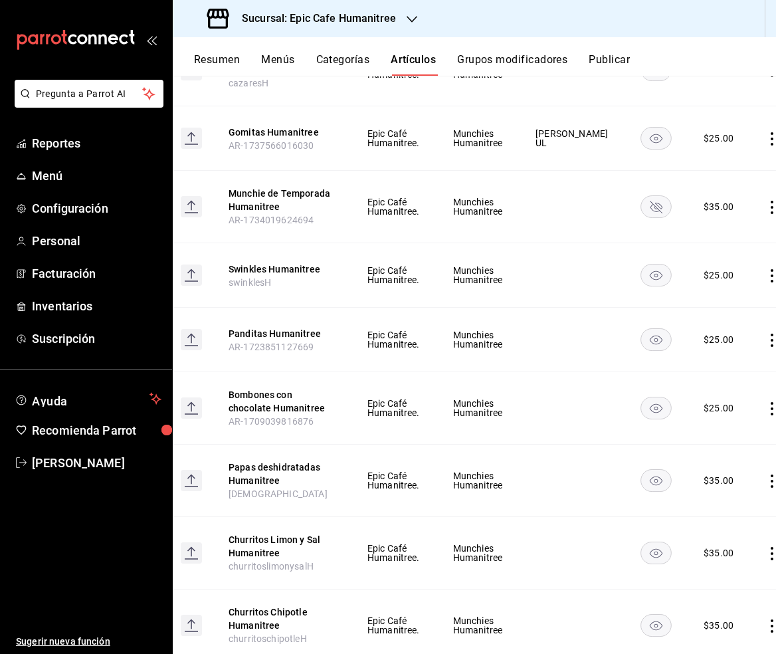
scroll to position [532, 0]
click at [771, 333] on icon "actions" at bounding box center [772, 339] width 3 height 13
click at [708, 408] on span "Eliminar" at bounding box center [708, 415] width 35 height 14
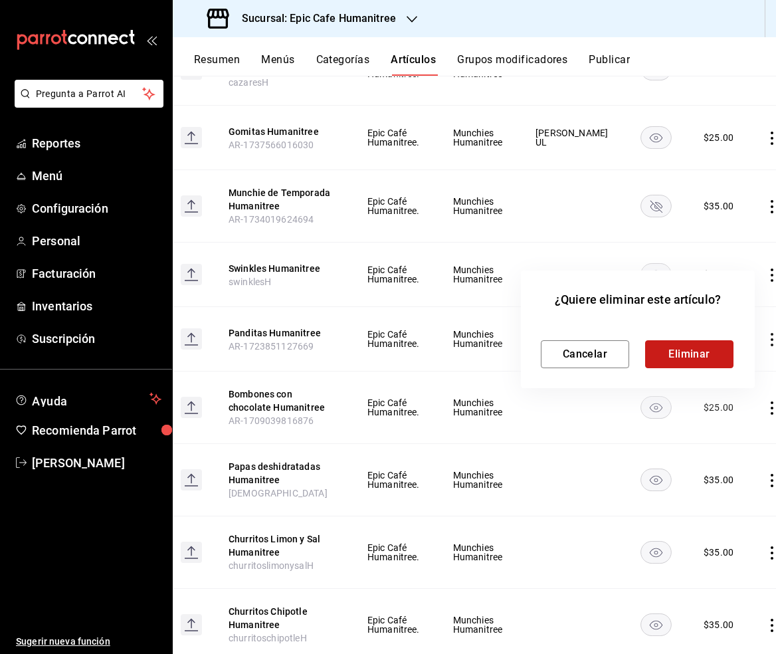
click at [690, 365] on button "Eliminar" at bounding box center [689, 354] width 88 height 28
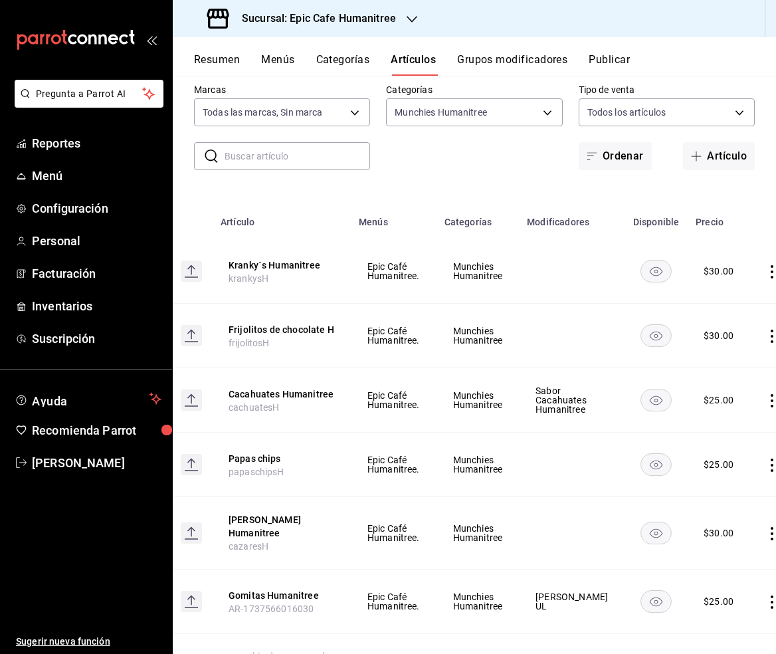
scroll to position [8, 0]
